Goal: Information Seeking & Learning: Check status

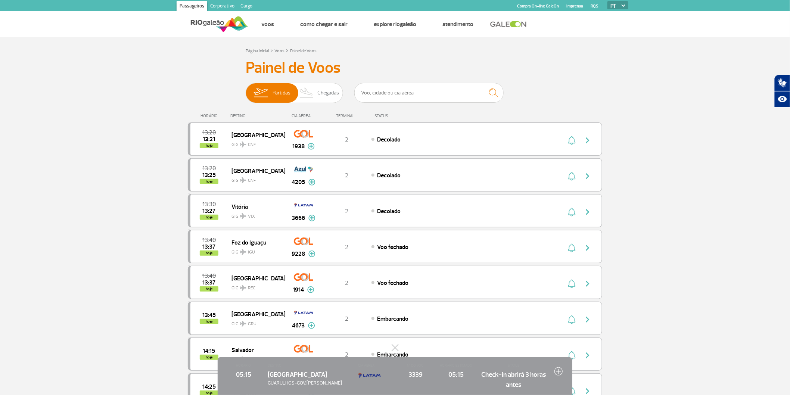
click at [417, 92] on input "text" at bounding box center [428, 93] width 149 height 20
type input "LA"
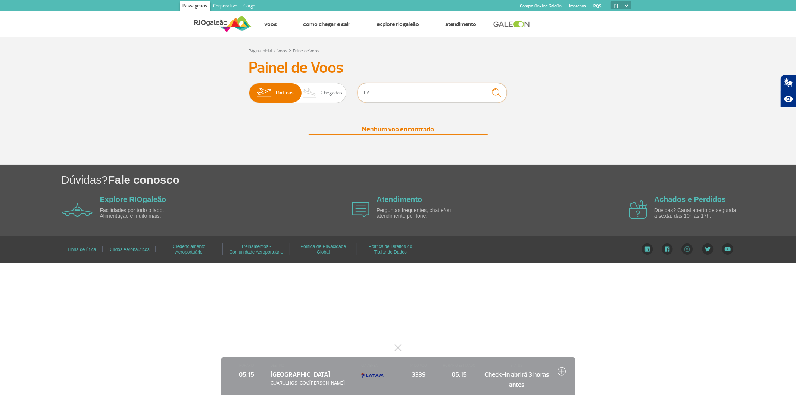
drag, startPoint x: 415, startPoint y: 98, endPoint x: 228, endPoint y: 72, distance: 188.7
click at [172, 87] on section "Página Inicial > Voos > Painel de Voos Painel de Voos Partidas Chegadas LA Nenh…" at bounding box center [398, 101] width 796 height 128
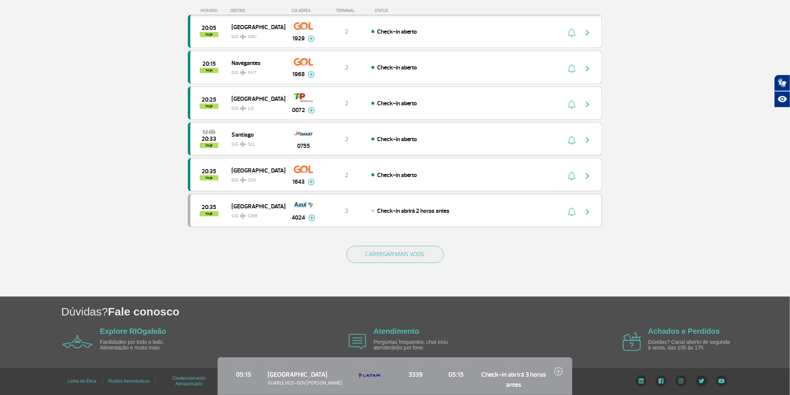
scroll to position [672, 0]
click at [405, 256] on button "CARREGAR MAIS VOOS" at bounding box center [394, 254] width 97 height 17
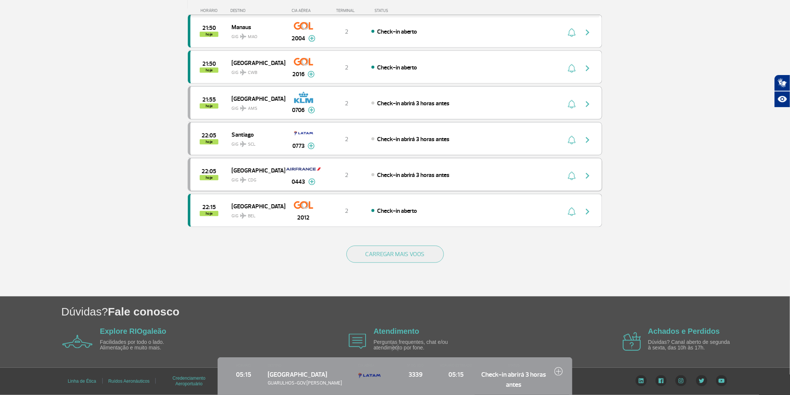
scroll to position [1377, 0]
click at [413, 263] on button "CARREGAR MAIS VOOS" at bounding box center [394, 254] width 97 height 17
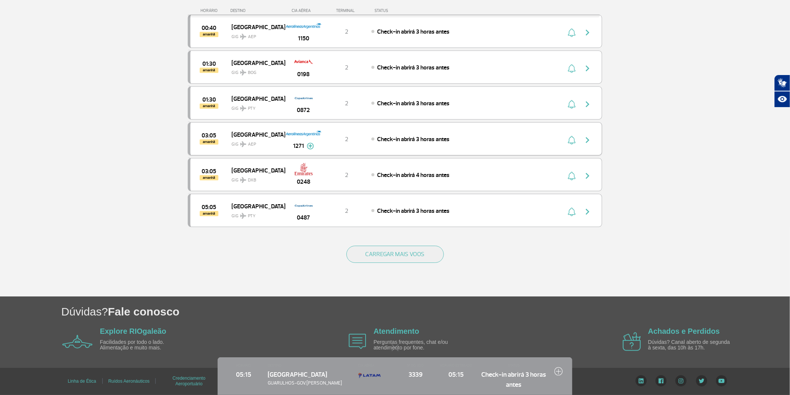
scroll to position [2201, 0]
click at [399, 246] on button "CARREGAR MAIS VOOS" at bounding box center [394, 254] width 97 height 17
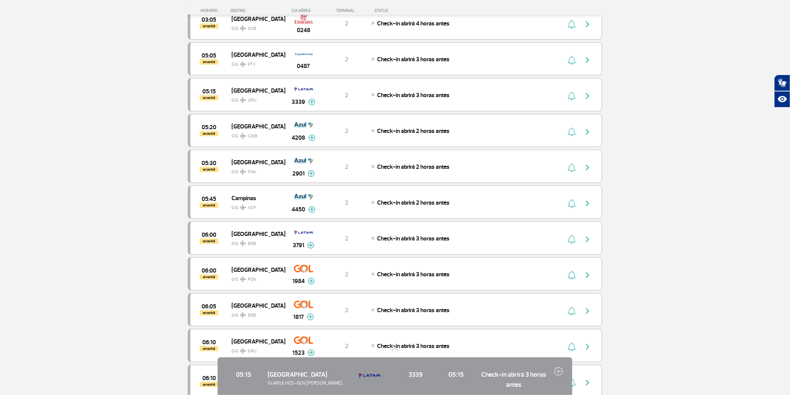
click at [396, 371] on div "HORÁRIO 05:15 DESTINO [GEOGRAPHIC_DATA] GUARULHOS-GOV. [PERSON_NAME] MO CIA AÉR…" at bounding box center [395, 376] width 355 height 38
click at [401, 183] on div "05:30 amanhã [GEOGRAPHIC_DATA] GIG POA 2901 2 Check-in abrirá 2 horas antes Par…" at bounding box center [395, 166] width 414 height 33
click at [398, 344] on button at bounding box center [394, 347] width 7 height 7
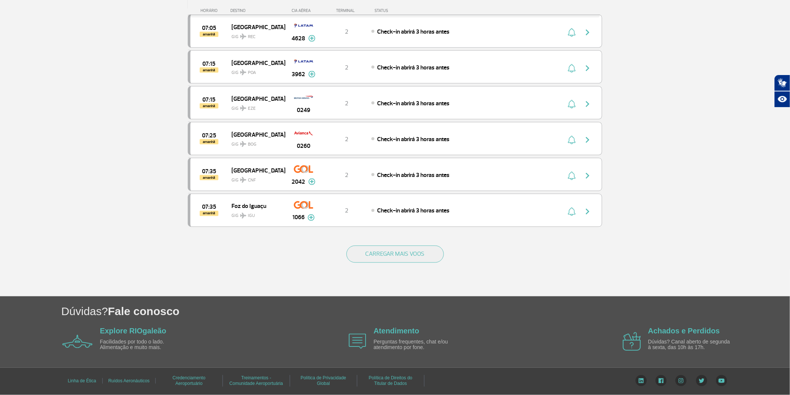
scroll to position [2965, 0]
click at [378, 252] on button "CARREGAR MAIS VOOS" at bounding box center [394, 254] width 97 height 17
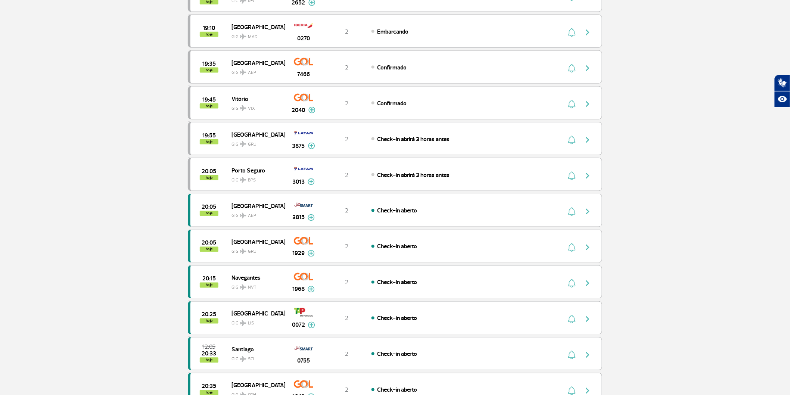
scroll to position [0, 0]
